Goal: Task Accomplishment & Management: Manage account settings

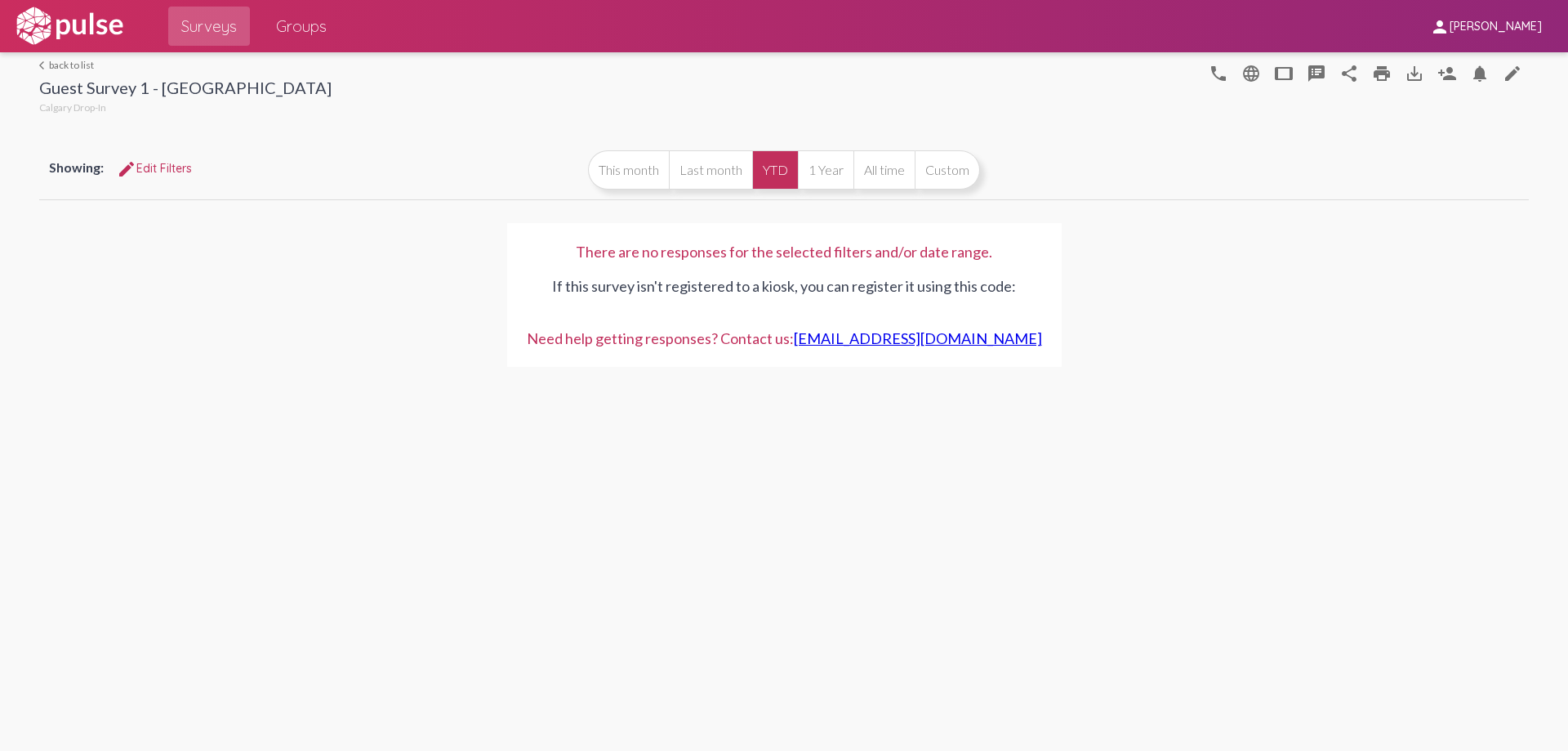
click at [81, 61] on link "arrow_back_ios back to list" at bounding box center [185, 65] width 292 height 12
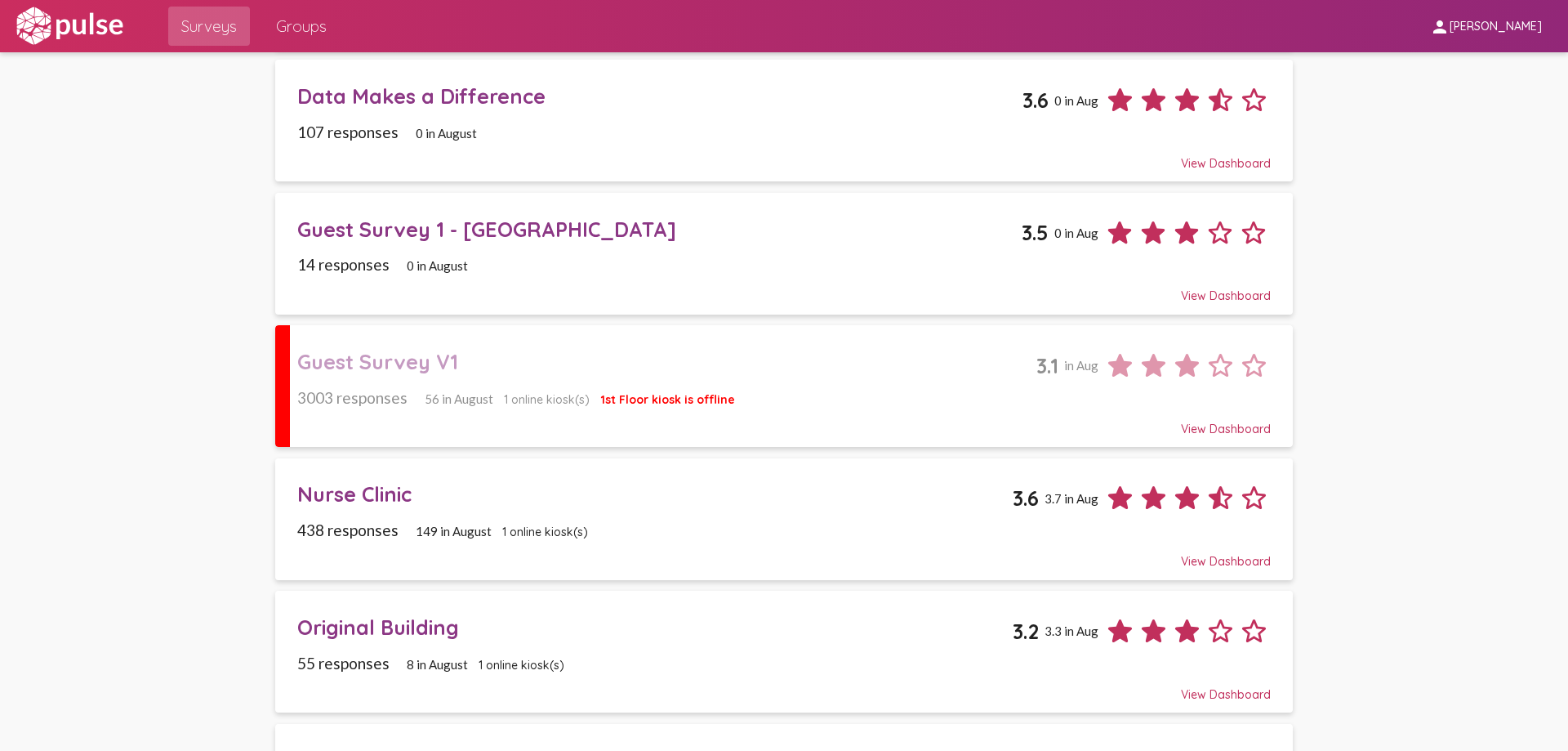
scroll to position [409, 0]
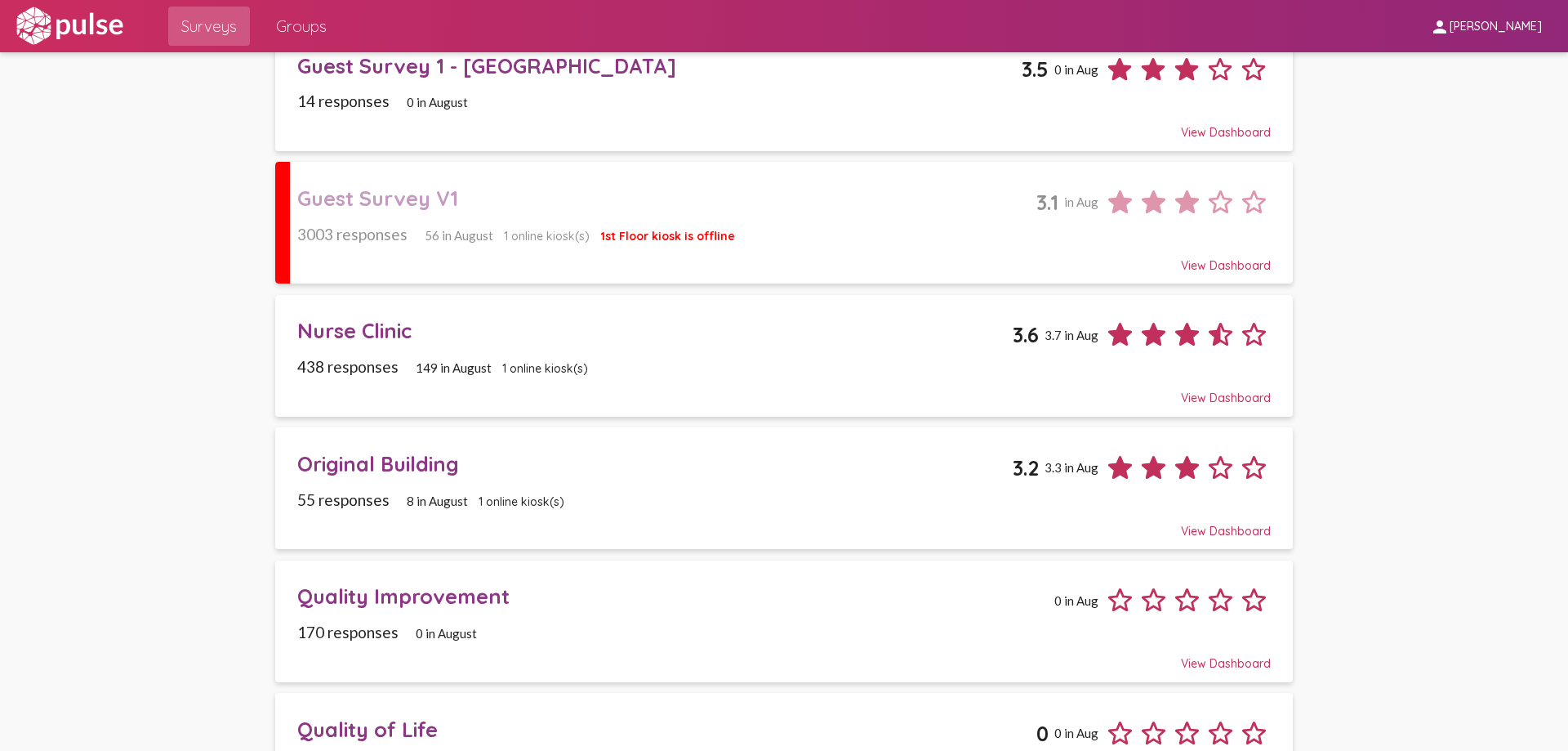
click at [393, 501] on div "8 in August" at bounding box center [428, 501] width 77 height 15
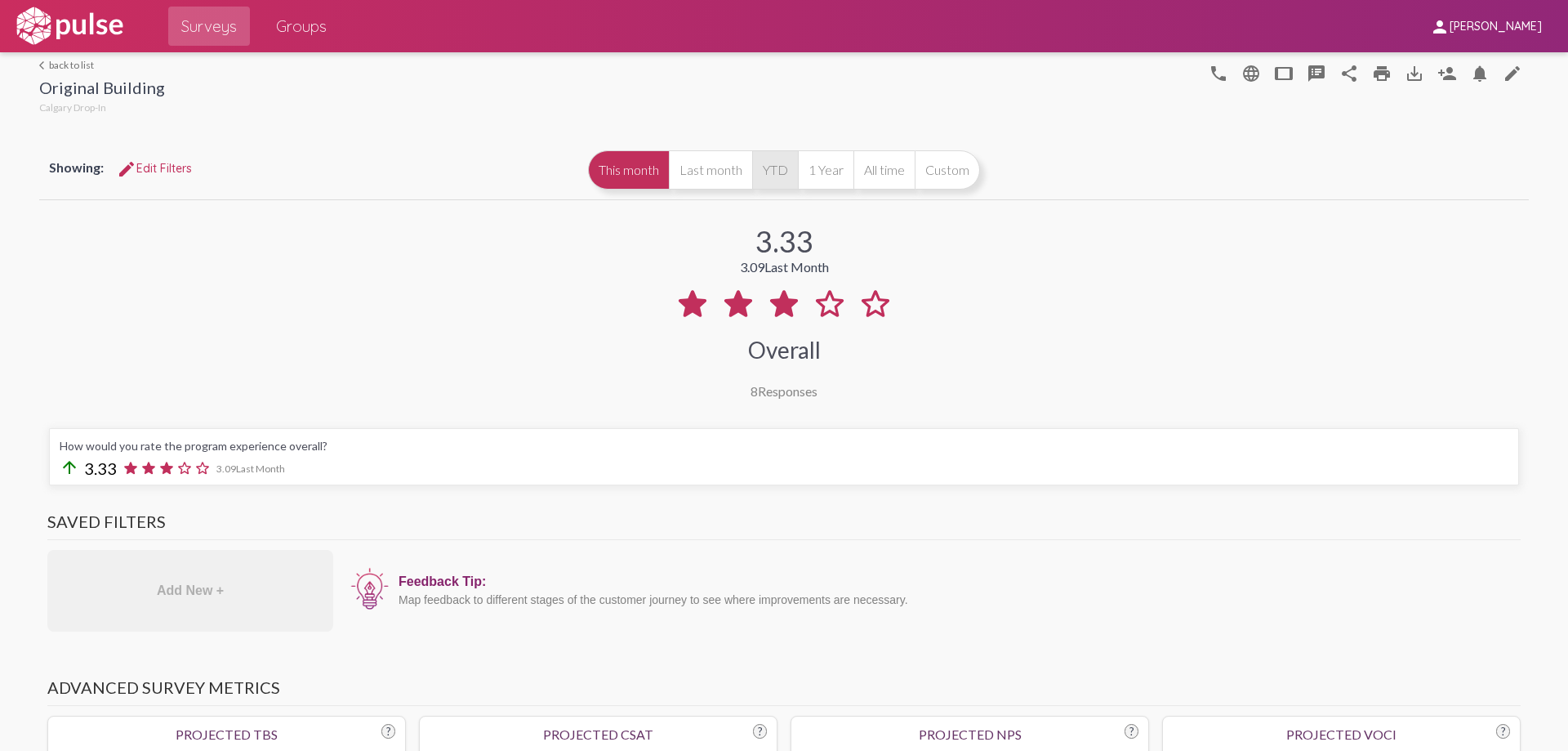
click at [772, 168] on button "YTD" at bounding box center [775, 170] width 45 height 39
click at [1447, 74] on mat-icon "person_add" at bounding box center [1447, 74] width 20 height 20
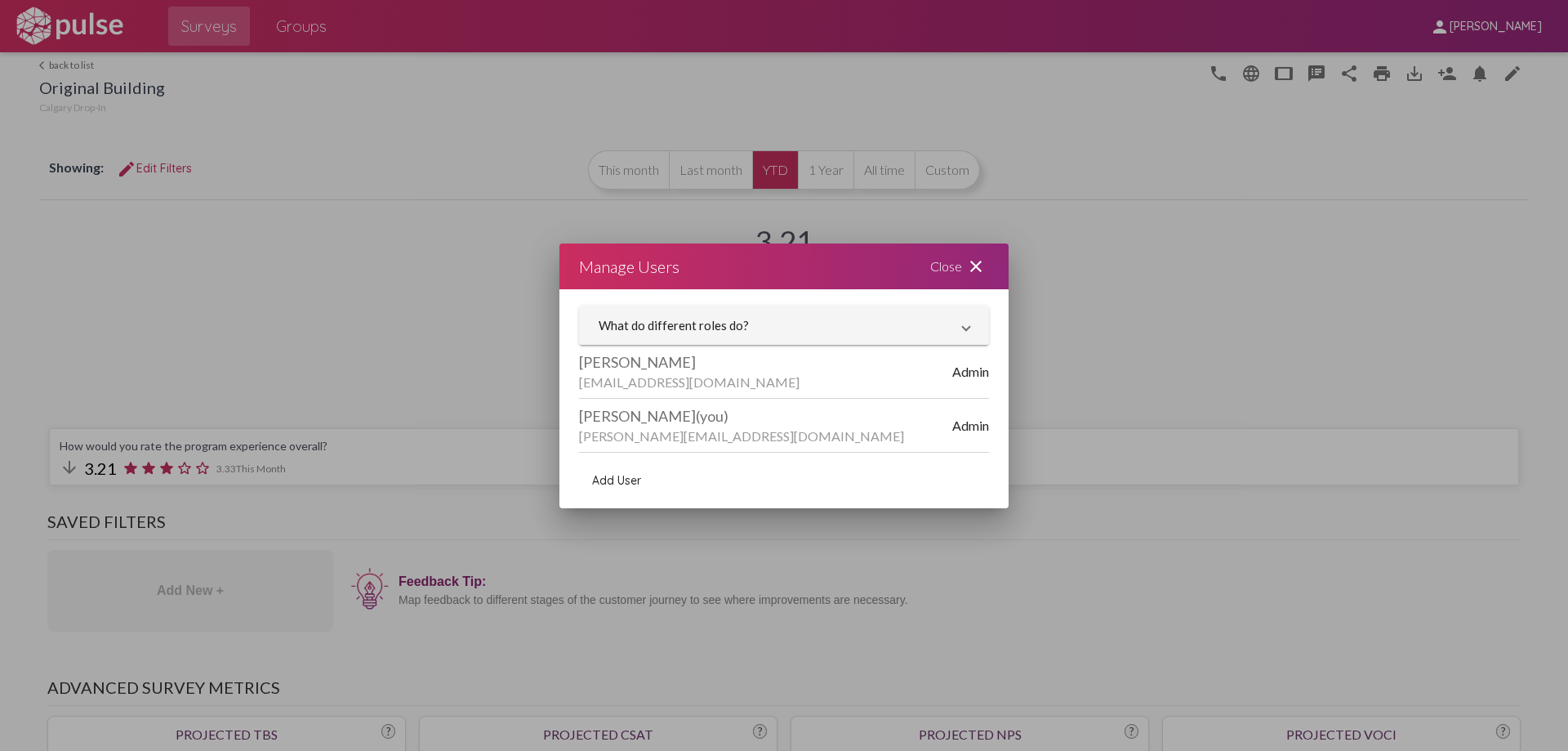
click at [607, 469] on button "Add User" at bounding box center [616, 480] width 75 height 29
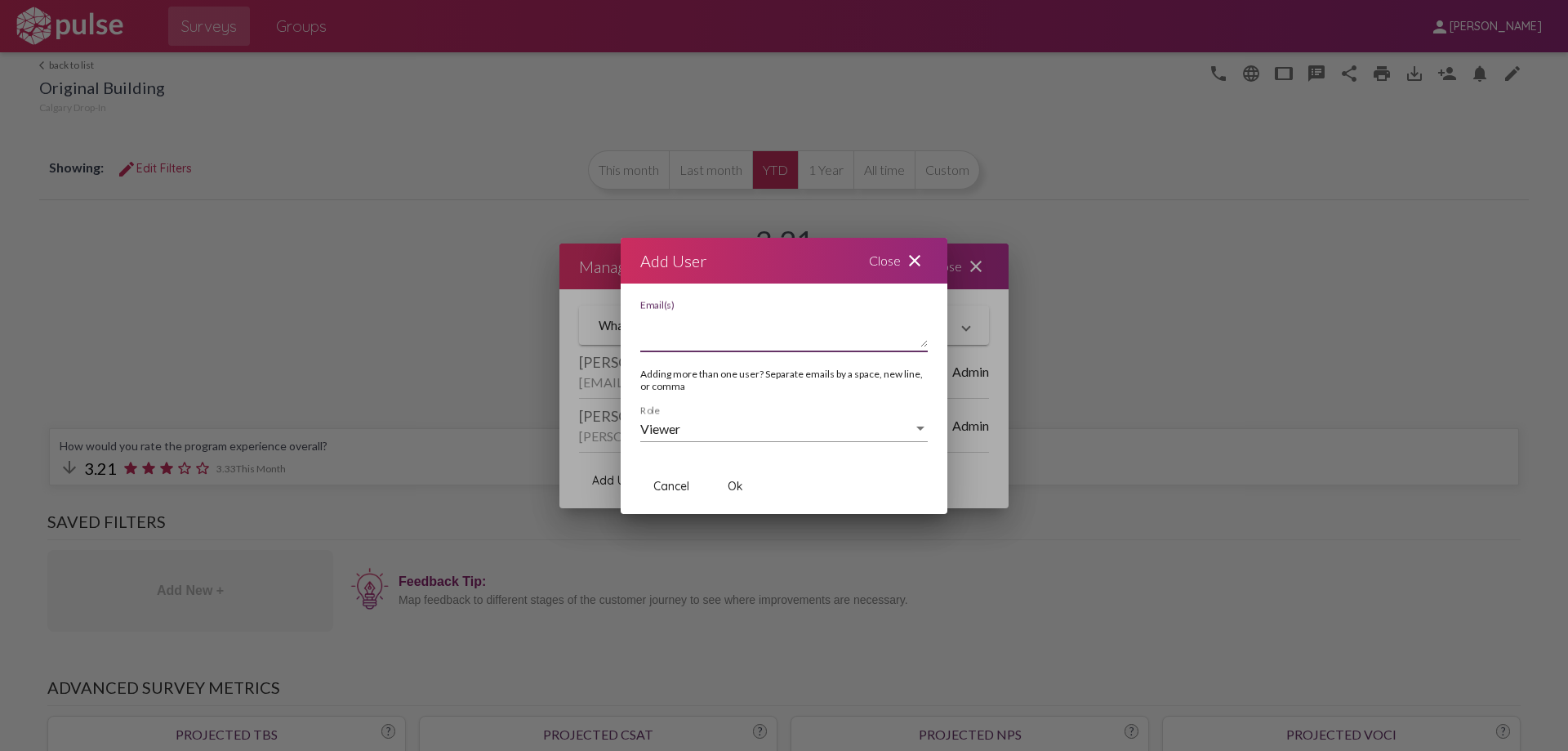
click at [755, 329] on textarea "Email(s)" at bounding box center [784, 331] width 288 height 33
type textarea "[EMAIL_ADDRESS][DOMAIN_NAME]"
click at [737, 480] on span "Ok" at bounding box center [735, 486] width 15 height 15
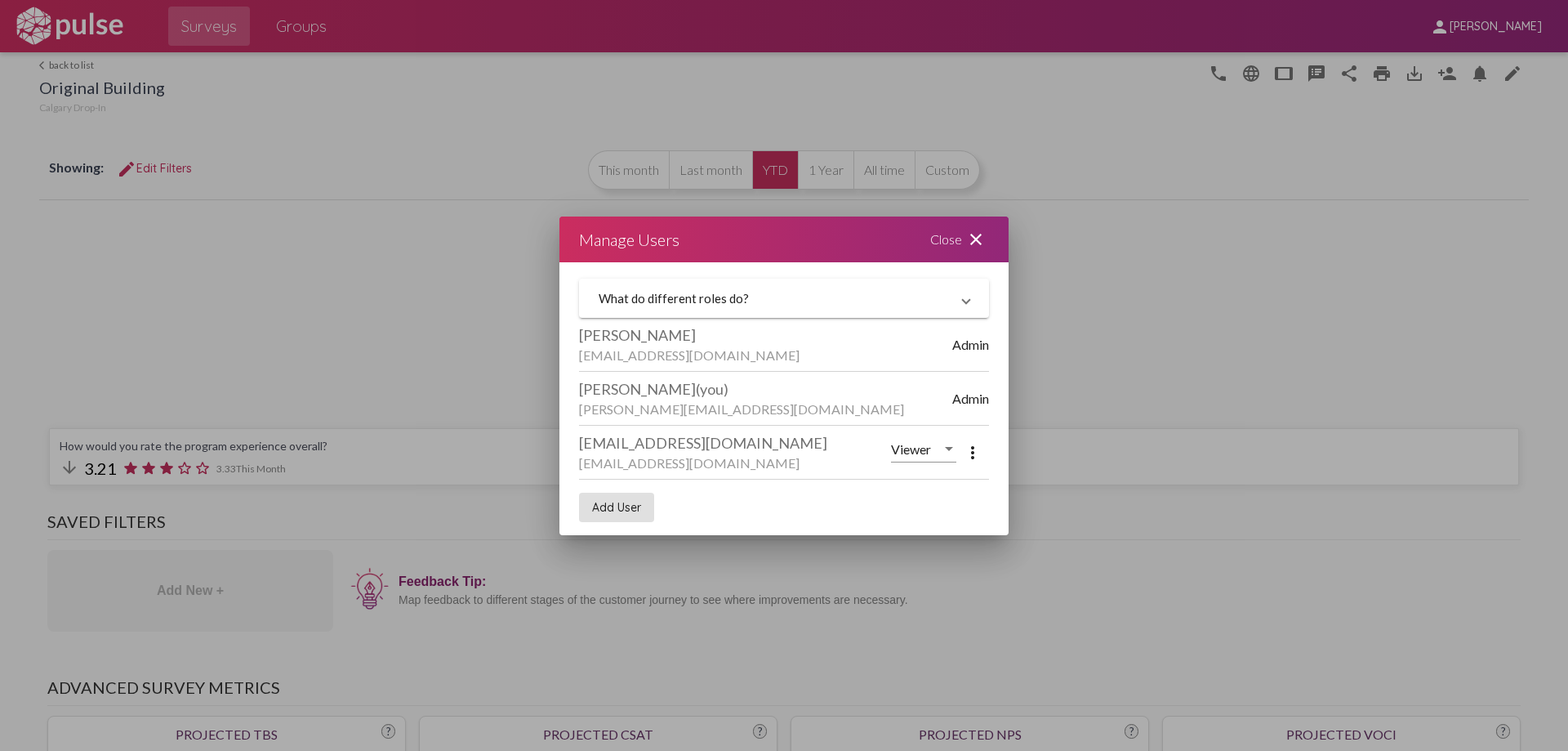
click at [920, 455] on span "Viewer" at bounding box center [911, 448] width 40 height 15
click at [920, 455] on span "Viewer" at bounding box center [927, 450] width 71 height 39
click at [972, 454] on mat-icon "more_vert" at bounding box center [973, 453] width 20 height 20
click at [972, 454] on div at bounding box center [784, 375] width 1568 height 751
click at [891, 502] on div "Add User" at bounding box center [784, 507] width 410 height 55
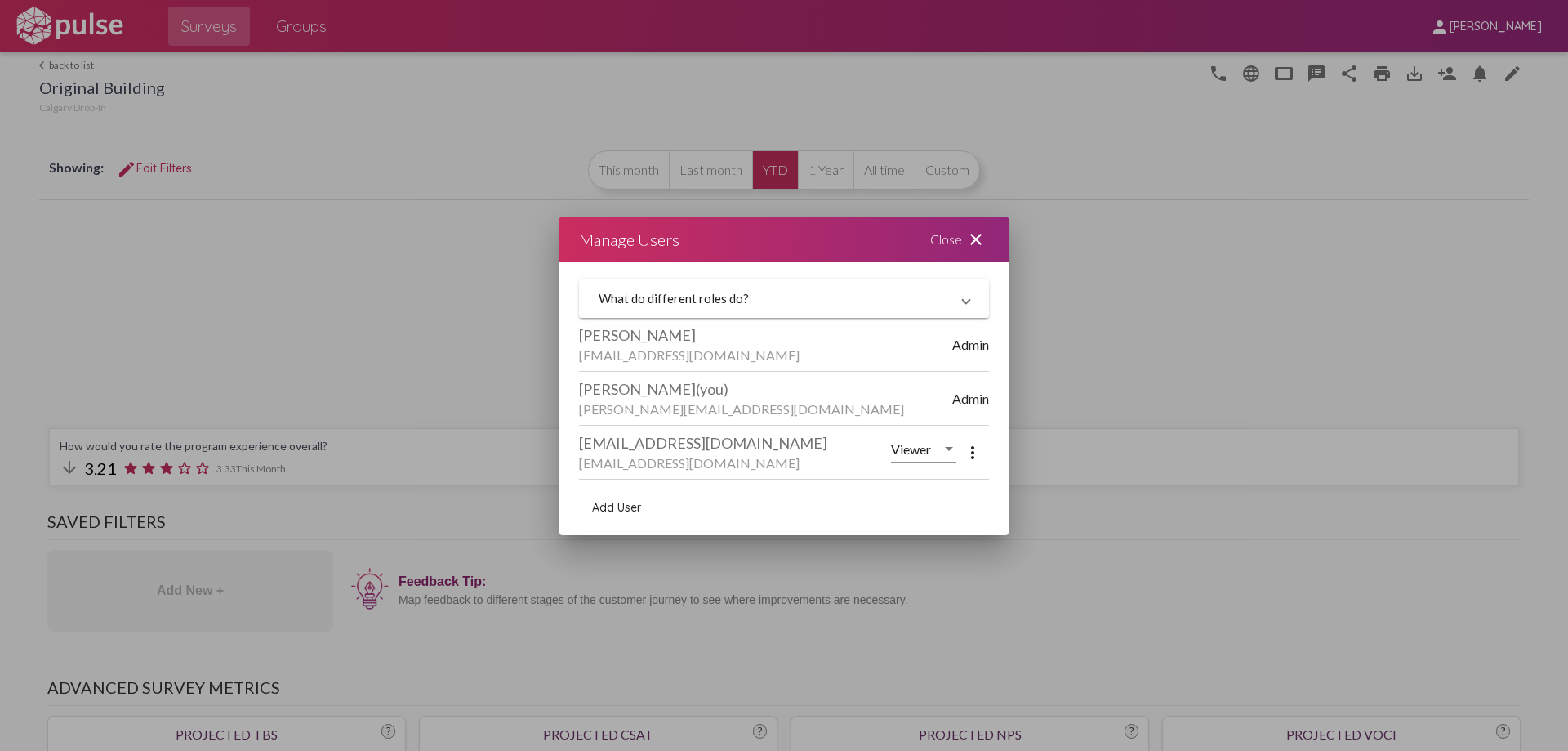
click at [970, 236] on mat-icon "close" at bounding box center [976, 240] width 20 height 20
